Goal: Task Accomplishment & Management: Manage account settings

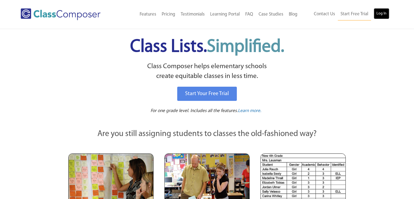
click at [381, 12] on link "Log In" at bounding box center [382, 13] width 16 height 11
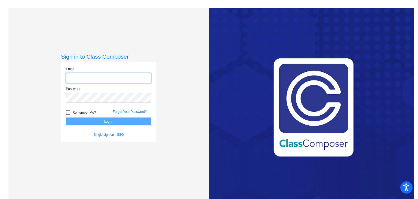
type input "[PERSON_NAME][EMAIL_ADDRESS][DOMAIN_NAME]"
click at [107, 121] on button "Log In" at bounding box center [108, 121] width 85 height 8
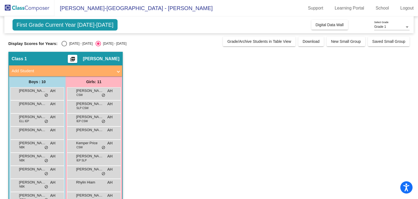
click at [402, 27] on div "Grade 1" at bounding box center [389, 27] width 30 height 4
click at [335, 64] on div at bounding box center [209, 99] width 418 height 199
click at [273, 43] on span "Grade/Archive Students in Table View" at bounding box center [259, 41] width 64 height 4
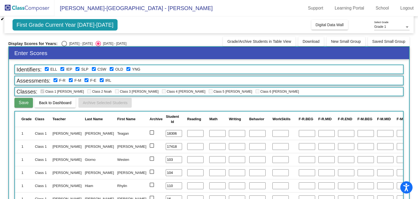
click at [64, 43] on div "Select an option" at bounding box center [63, 43] width 5 height 5
click at [64, 46] on input "[DATE] - [DATE]" at bounding box center [64, 46] width 0 height 0
radio input "true"
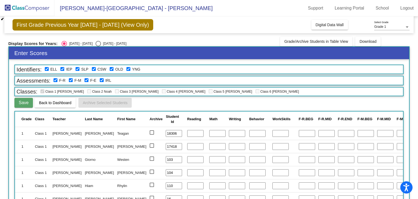
click at [66, 24] on span "First Grade Previous Year [DATE] - [DATE] (View Only)" at bounding box center [83, 24] width 141 height 11
click at [67, 7] on span "[PERSON_NAME]-[GEOGRAPHIC_DATA] - [PERSON_NAME]" at bounding box center [133, 8] width 158 height 9
click at [51, 27] on span "First Grade Previous Year [DATE] - [DATE] (View Only)" at bounding box center [83, 24] width 141 height 11
click at [310, 37] on button "Grade/Archive Students in Table View" at bounding box center [316, 41] width 73 height 10
click at [95, 42] on div "Select an option" at bounding box center [97, 43] width 5 height 5
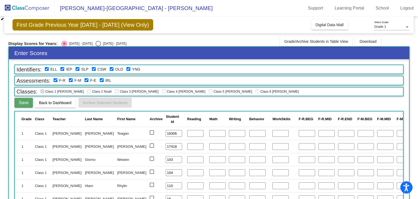
click at [98, 46] on input "[DATE] - [DATE]" at bounding box center [98, 46] width 0 height 0
radio input "true"
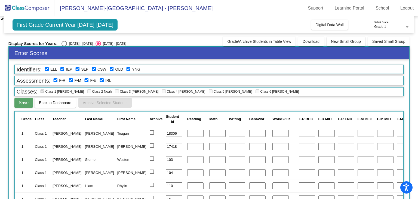
click at [65, 44] on div "Select an option" at bounding box center [63, 43] width 5 height 5
click at [64, 46] on input "[DATE] - [DATE]" at bounding box center [64, 46] width 0 height 0
radio input "true"
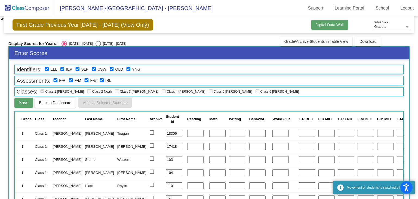
click at [332, 25] on span "Digital Data Wall" at bounding box center [330, 25] width 28 height 4
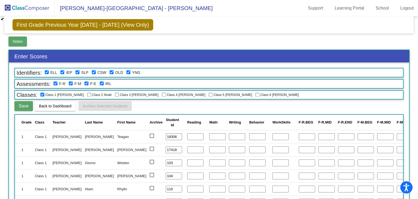
click at [24, 38] on button "Notes" at bounding box center [17, 41] width 19 height 10
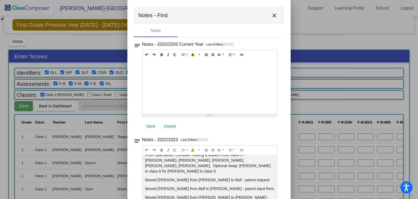
click at [271, 15] on mat-icon "close" at bounding box center [274, 15] width 7 height 7
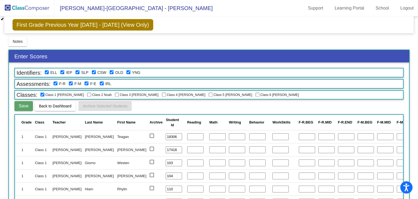
click at [154, 10] on span "[PERSON_NAME]-[GEOGRAPHIC_DATA] - [PERSON_NAME]" at bounding box center [133, 8] width 158 height 9
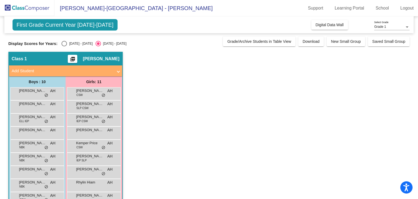
click at [16, 7] on img at bounding box center [27, 8] width 54 height 16
click at [387, 26] on div "Grade 1" at bounding box center [389, 27] width 30 height 4
click at [284, 93] on div at bounding box center [209, 99] width 418 height 199
